Goal: Book appointment/travel/reservation

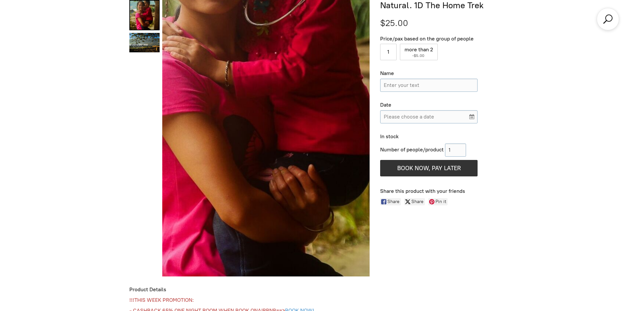
scroll to position [311, 0]
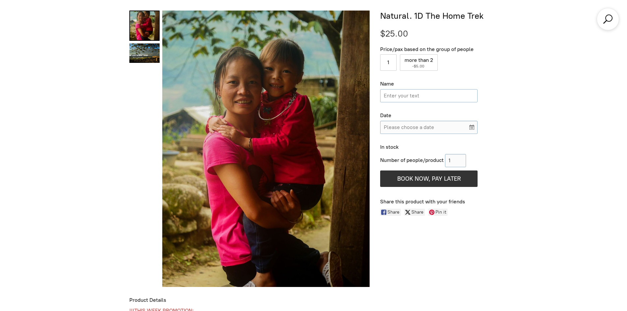
click at [411, 94] on input "Name" at bounding box center [428, 95] width 97 height 13
type input "Reka Csutkai"
click at [426, 130] on input "Please choose a date" at bounding box center [428, 127] width 97 height 13
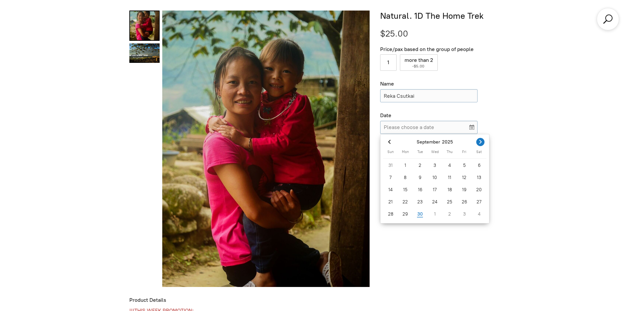
click at [482, 142] on icon "Next month" at bounding box center [480, 142] width 7 height 7
click at [467, 177] on div "7" at bounding box center [464, 177] width 15 height 11
type input "[DATE]"
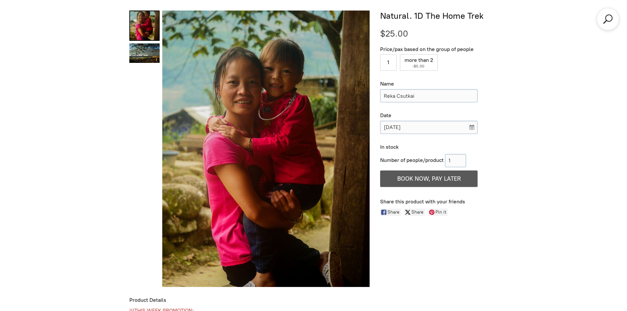
click at [414, 177] on span "BOOK NOW, PAY LATER" at bounding box center [429, 178] width 64 height 7
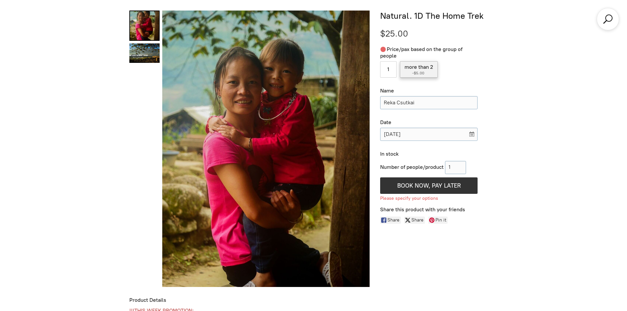
click at [423, 69] on label "more than 2 ( -$5.00 )" at bounding box center [419, 69] width 38 height 16
click at [423, 69] on input "more than 2 ( -$5.00 )" at bounding box center [419, 69] width 38 height 16
radio input "true"
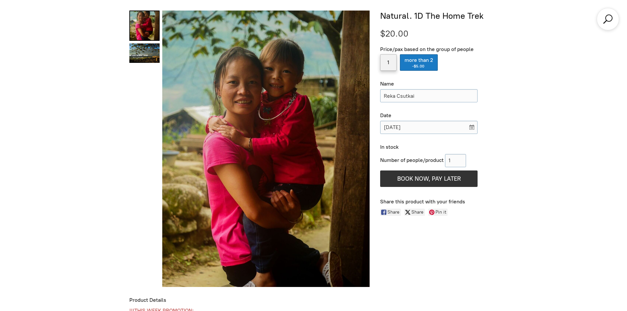
click at [389, 65] on label "1" at bounding box center [388, 62] width 16 height 16
click at [389, 65] on input "1" at bounding box center [388, 62] width 16 height 16
radio input "true"
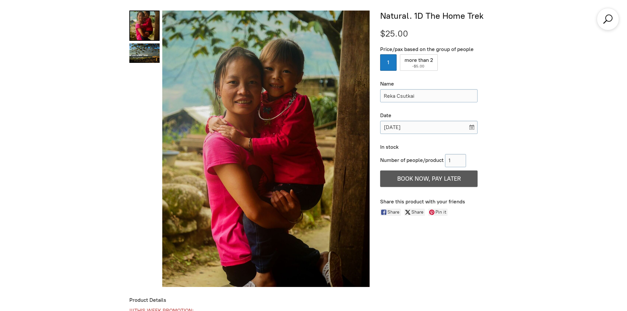
click at [403, 175] on span "BOOK NOW, PAY LATER" at bounding box center [429, 178] width 64 height 7
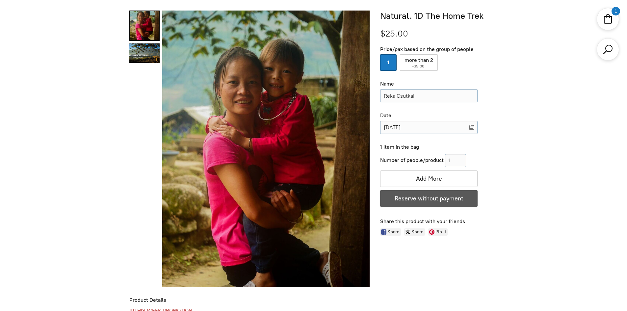
click at [428, 197] on span "Reserve without payment" at bounding box center [429, 198] width 68 height 7
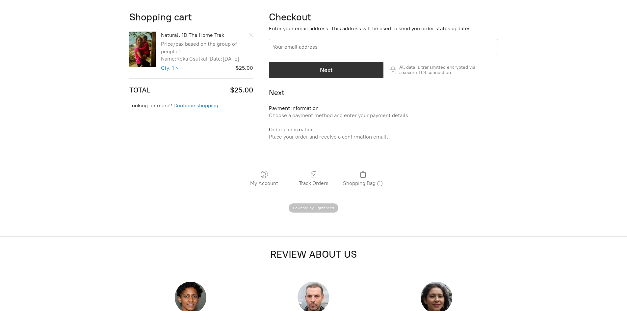
click at [278, 43] on input "Your email address" at bounding box center [383, 47] width 229 height 16
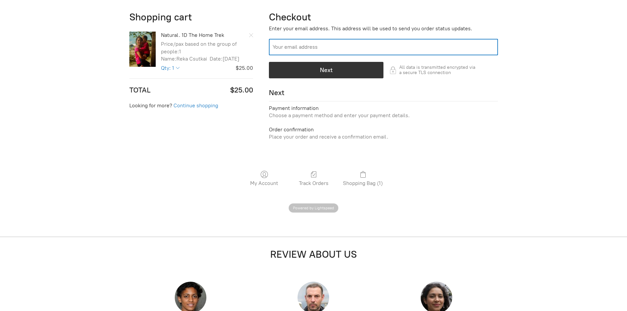
type input "[EMAIL_ADDRESS][DOMAIN_NAME]"
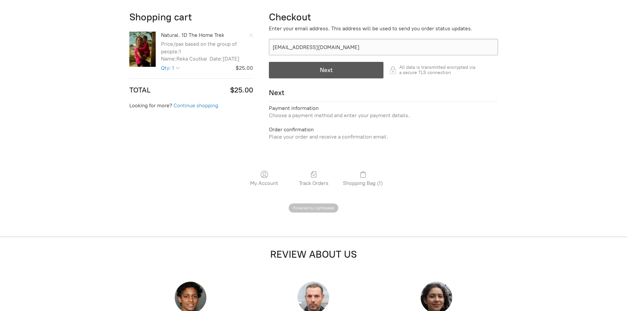
click at [298, 69] on div "button" at bounding box center [326, 70] width 114 height 16
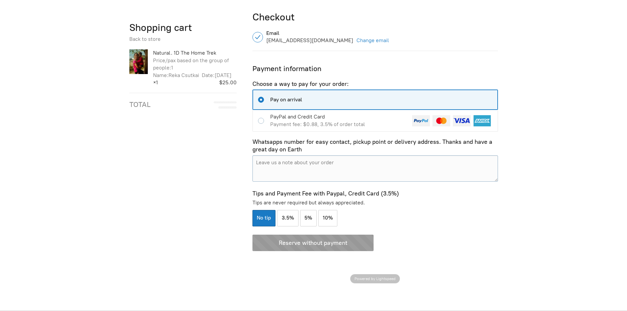
scroll to position [362, 0]
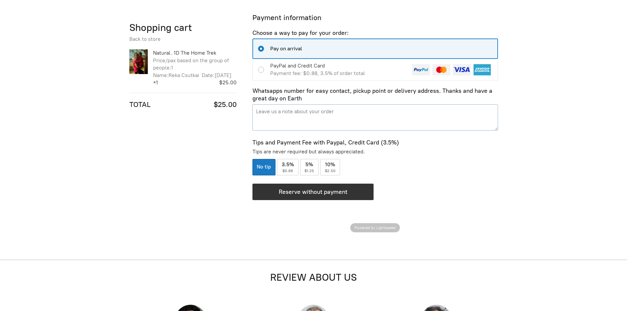
click at [301, 118] on textarea "Pay on arrival Payment information 1 item, $25.00" at bounding box center [374, 117] width 245 height 26
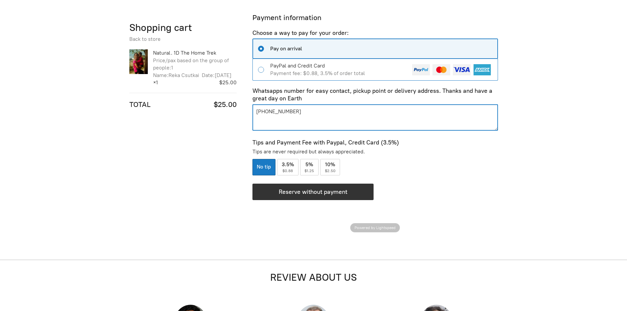
type textarea "[PHONE_NUMBER]"
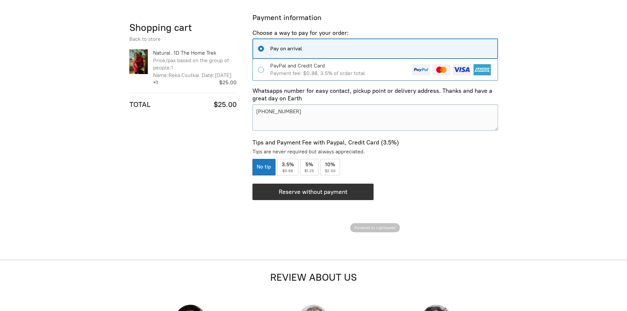
click at [261, 71] on input "PayPal and Credit Card Payment fee: $0.88, 3.5% of order total" at bounding box center [262, 70] width 9 height 6
radio input "true"
radio input "false"
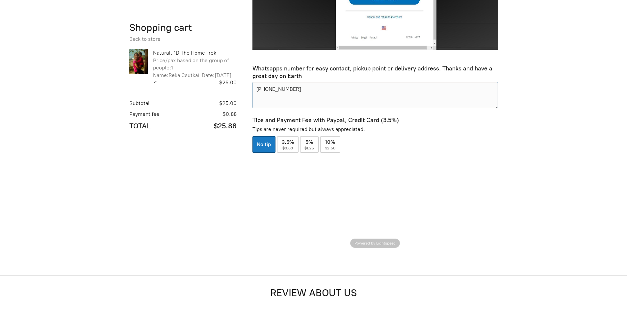
scroll to position [790, 0]
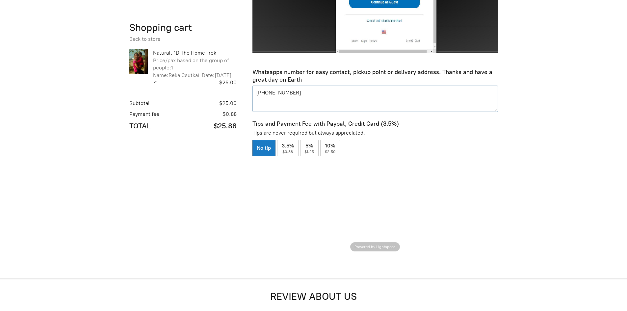
click at [293, 89] on textarea "[PHONE_NUMBER]" at bounding box center [374, 99] width 245 height 26
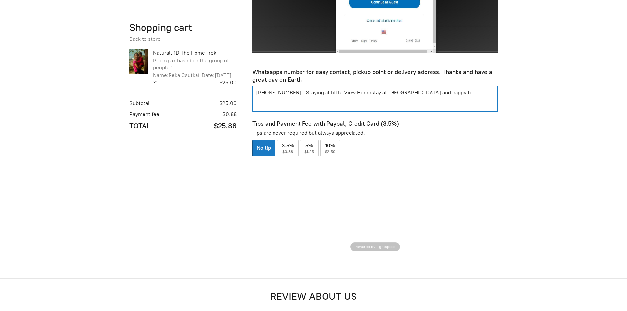
click at [369, 90] on textarea "[PHONE_NUMBER] - Staying at little View Homestay at [GEOGRAPHIC_DATA] and happy…" at bounding box center [374, 99] width 245 height 26
paste textarea "78282"
paste textarea "[GEOGRAPHIC_DATA][PERSON_NAME], [GEOGRAPHIC_DATA] Excellent location — rated 9.…"
drag, startPoint x: 400, startPoint y: 98, endPoint x: 247, endPoint y: 97, distance: 153.4
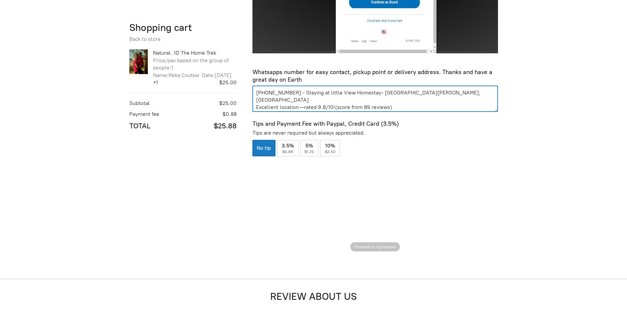
drag, startPoint x: 349, startPoint y: 105, endPoint x: 249, endPoint y: 99, distance: 100.2
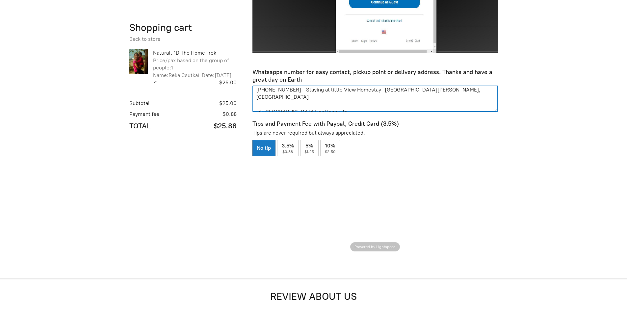
drag, startPoint x: 322, startPoint y: 103, endPoint x: 254, endPoint y: 101, distance: 68.5
drag, startPoint x: 459, startPoint y: 93, endPoint x: 420, endPoint y: 93, distance: 38.8
click at [420, 93] on textarea "[PHONE_NUMBER] - Staying at little View Homestay- [GEOGRAPHIC_DATA][PERSON_NAME…" at bounding box center [374, 99] width 245 height 26
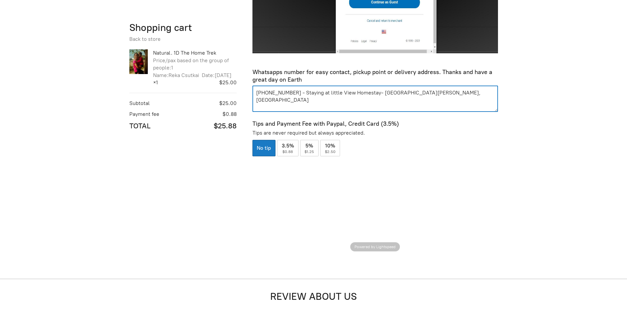
click at [256, 91] on textarea "[PHONE_NUMBER] - Staying at little View Homestay- [GEOGRAPHIC_DATA][PERSON_NAME…" at bounding box center [374, 99] width 245 height 26
click at [319, 90] on textarea "WhatApp+61405091224 - Staying at little View Homestay- 59 [PERSON_NAME], [GEOGR…" at bounding box center [374, 99] width 245 height 26
click at [324, 91] on textarea "WhatApp+61405091224. I wiStaying at [GEOGRAPHIC_DATA] Homestay- 59 [PERSON_NAME…" at bounding box center [374, 99] width 245 height 26
click at [336, 93] on textarea "WhatApp+61405091224. I will be Staying at [GEOGRAPHIC_DATA] Homestay- 59 [PERSO…" at bounding box center [374, 99] width 245 height 26
click at [467, 93] on textarea "WhatApp+61405091224. I will be staying at [GEOGRAPHIC_DATA] Homestay- 59 [PERSO…" at bounding box center [374, 99] width 245 height 26
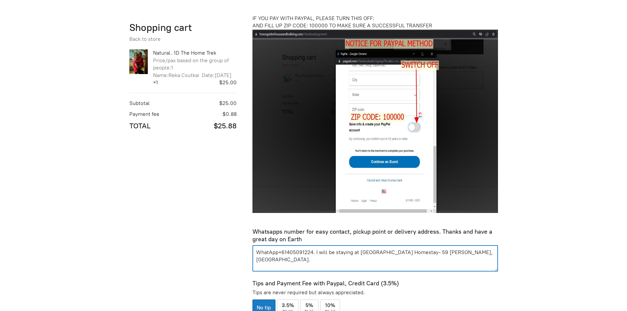
scroll to position [640, 0]
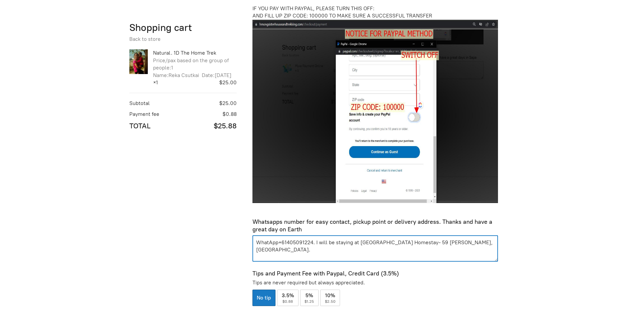
click at [409, 242] on textarea "WhatApp+61405091224. I will be staying at [GEOGRAPHIC_DATA] Homestay- 59 [PERSO…" at bounding box center [374, 248] width 245 height 26
drag, startPoint x: 491, startPoint y: 242, endPoint x: 436, endPoint y: 240, distance: 54.7
click at [436, 240] on textarea "WhatApp+61405091224. I will be staying at [GEOGRAPHIC_DATA] Homestay. Checkout …" at bounding box center [374, 248] width 245 height 26
click at [480, 241] on textarea "WhatApp+61405091224. I will be staying at [GEOGRAPHIC_DATA] Homestay. Checkout …" at bounding box center [374, 248] width 245 height 26
paste textarea "[GEOGRAPHIC_DATA][PERSON_NAME], [GEOGRAPHIC_DATA] Excellent location — rated 9.…"
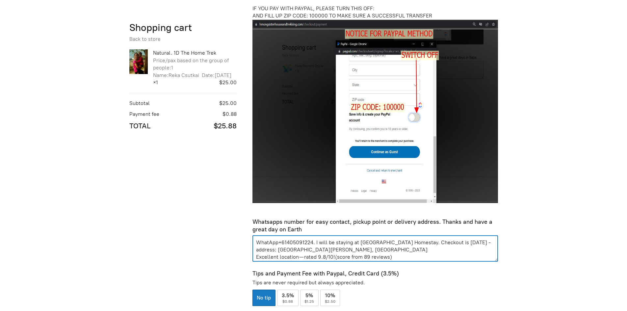
scroll to position [14, 0]
drag, startPoint x: 356, startPoint y: 249, endPoint x: 258, endPoint y: 245, distance: 98.5
click at [258, 245] on textarea "WhatApp+61405091224. I will be staying at [GEOGRAPHIC_DATA] Homestay. Checkout …" at bounding box center [374, 248] width 245 height 26
click at [278, 240] on textarea "WhatApp+61405091224. I will be staying at [GEOGRAPHIC_DATA] Homestay. Checkout …" at bounding box center [374, 248] width 245 height 26
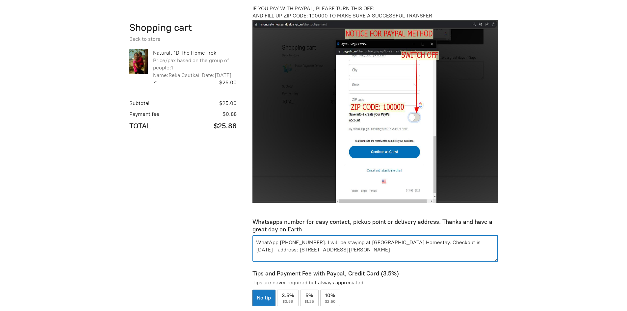
click at [277, 248] on textarea "WhatApp [PHONE_NUMBER]. I will be staying at [GEOGRAPHIC_DATA] Homestay. Checko…" at bounding box center [374, 248] width 245 height 26
click at [357, 245] on textarea "WhatApp [PHONE_NUMBER]. I will be staying at [GEOGRAPHIC_DATA] Homestay. Checko…" at bounding box center [374, 248] width 245 height 26
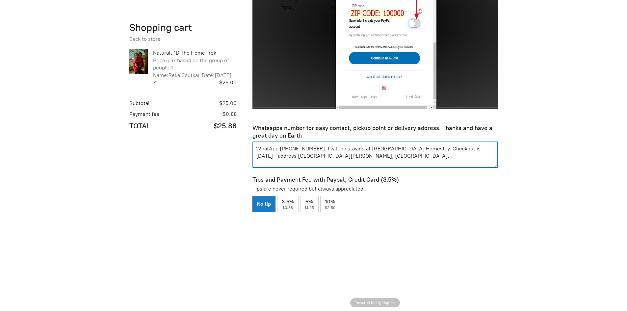
scroll to position [772, 0]
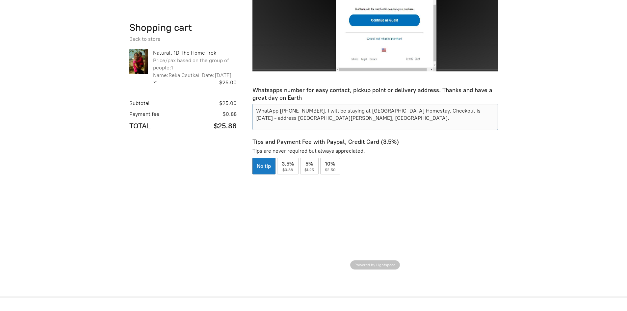
type textarea "WhatApp [PHONE_NUMBER]. I will be staying at [GEOGRAPHIC_DATA] Homestay. Checko…"
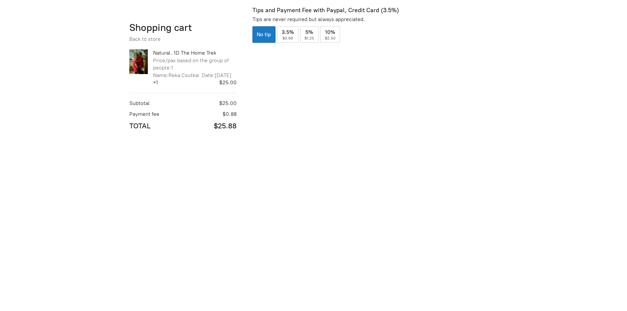
scroll to position [969, 0]
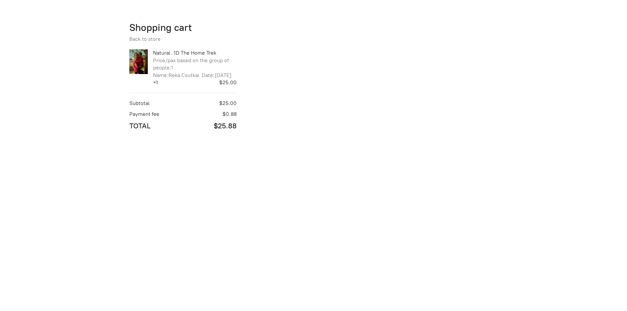
click at [455, 236] on div at bounding box center [375, 158] width 249 height 347
